Goal: Task Accomplishment & Management: Manage account settings

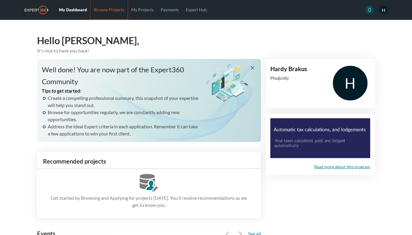
click at [111, 9] on link "Browse Projects" at bounding box center [108, 9] width 37 height 19
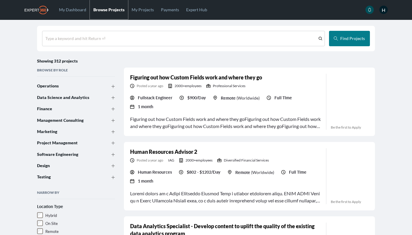
scroll to position [11, 0]
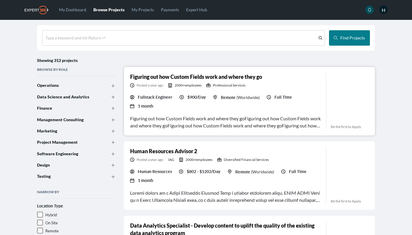
click at [272, 115] on div "Figuring out how Custom Fields work and where they goFiguring out how Custom Fi…" at bounding box center [225, 122] width 191 height 14
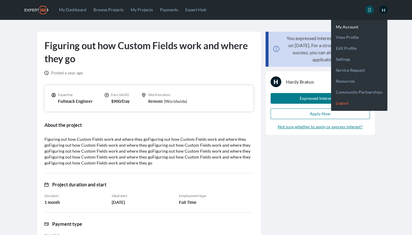
click at [342, 104] on link "Logout" at bounding box center [359, 100] width 56 height 11
